Goal: Information Seeking & Learning: Check status

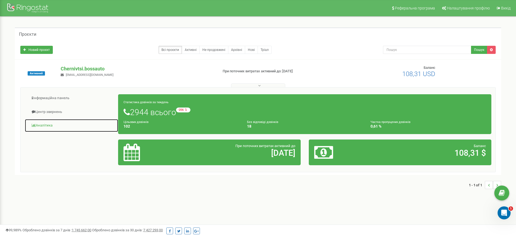
click at [54, 122] on link "Аналiтика" at bounding box center [72, 125] width 94 height 13
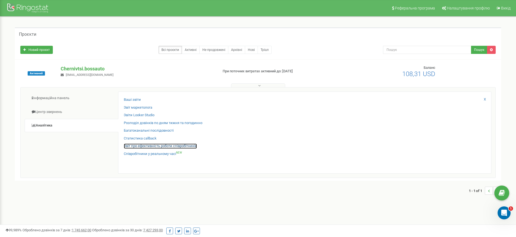
click at [126, 144] on link "Звіт про ефективність роботи співробітників" at bounding box center [160, 146] width 73 height 5
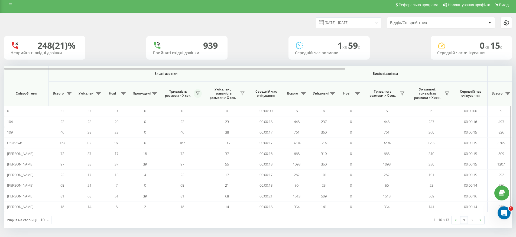
scroll to position [5, 0]
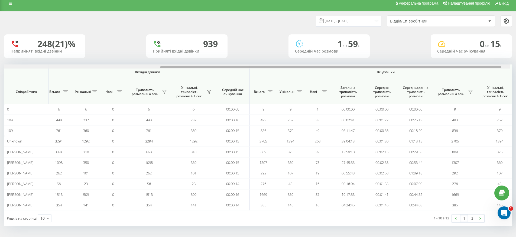
drag, startPoint x: 282, startPoint y: 67, endPoint x: 443, endPoint y: 58, distance: 160.7
click at [443, 58] on div "[DATE] - [DATE] Відділ/Співробітник 248 (21)% Неприйняті вхідні дзвінки 939 При…" at bounding box center [258, 119] width 508 height 215
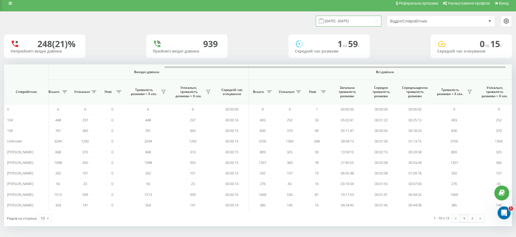
click at [366, 22] on input "[DATE] - [DATE]" at bounding box center [349, 21] width 66 height 11
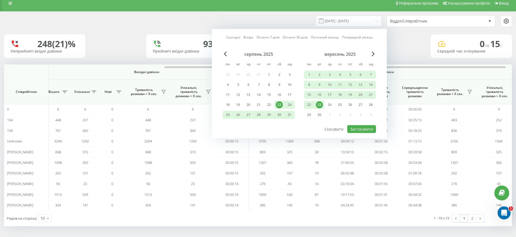
click at [318, 105] on div "23" at bounding box center [319, 104] width 7 height 7
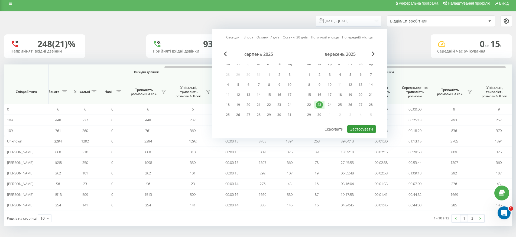
click at [357, 128] on button "Застосувати" at bounding box center [361, 129] width 29 height 8
type input "[DATE] - [DATE]"
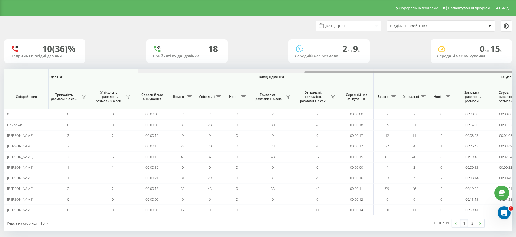
scroll to position [0, 248]
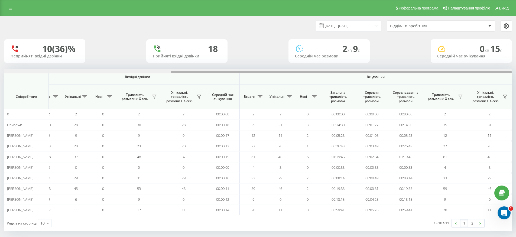
drag, startPoint x: 340, startPoint y: 72, endPoint x: 520, endPoint y: 65, distance: 180.1
click at [516, 65] on html "Chernivtsi.bossauto Проекти Chernivtsi.bossauto Дашборд Центр звернень Аналiтик…" at bounding box center [258, 118] width 516 height 237
drag, startPoint x: 506, startPoint y: 72, endPoint x: 520, endPoint y: 82, distance: 17.4
click at [516, 82] on html "Chernivtsi.bossauto Проекти Chernivtsi.bossauto Дашборд Центр звернень Аналiтик…" at bounding box center [258, 118] width 516 height 237
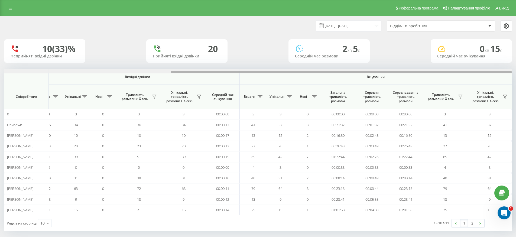
drag, startPoint x: 466, startPoint y: 72, endPoint x: 520, endPoint y: 69, distance: 53.7
click at [516, 69] on html "Chernivtsi.bossauto Проекти Chernivtsi.bossauto Дашборд Центр звернень Аналiтик…" at bounding box center [258, 118] width 516 height 237
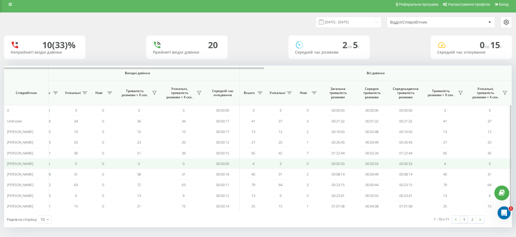
scroll to position [5, 0]
